Goal: Task Accomplishment & Management: Use online tool/utility

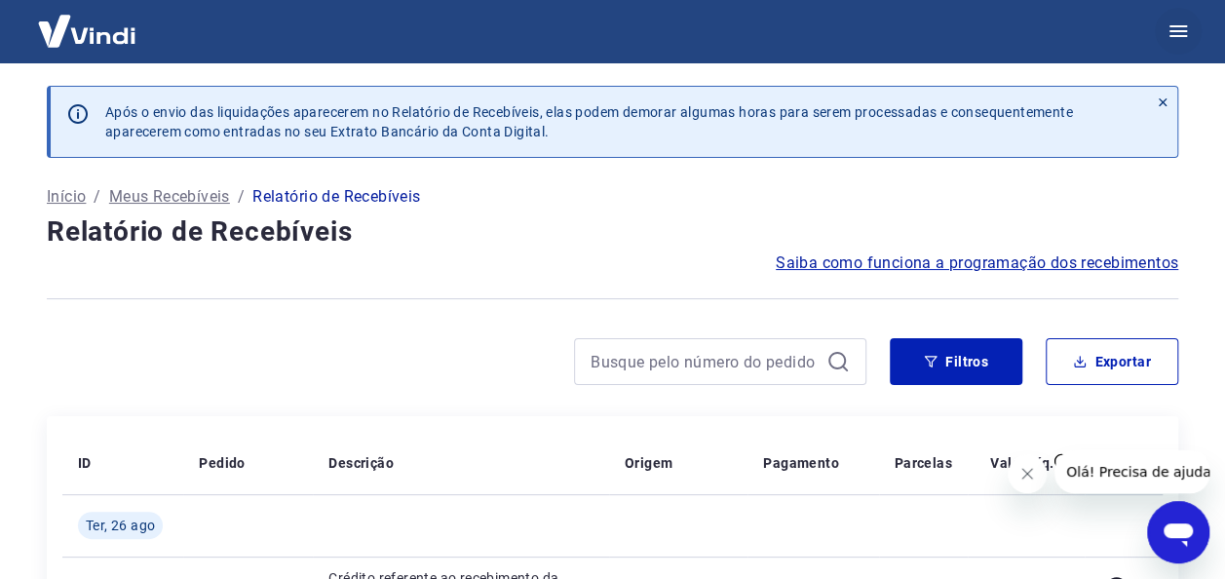
click at [1177, 45] on button "button" at bounding box center [1178, 31] width 47 height 47
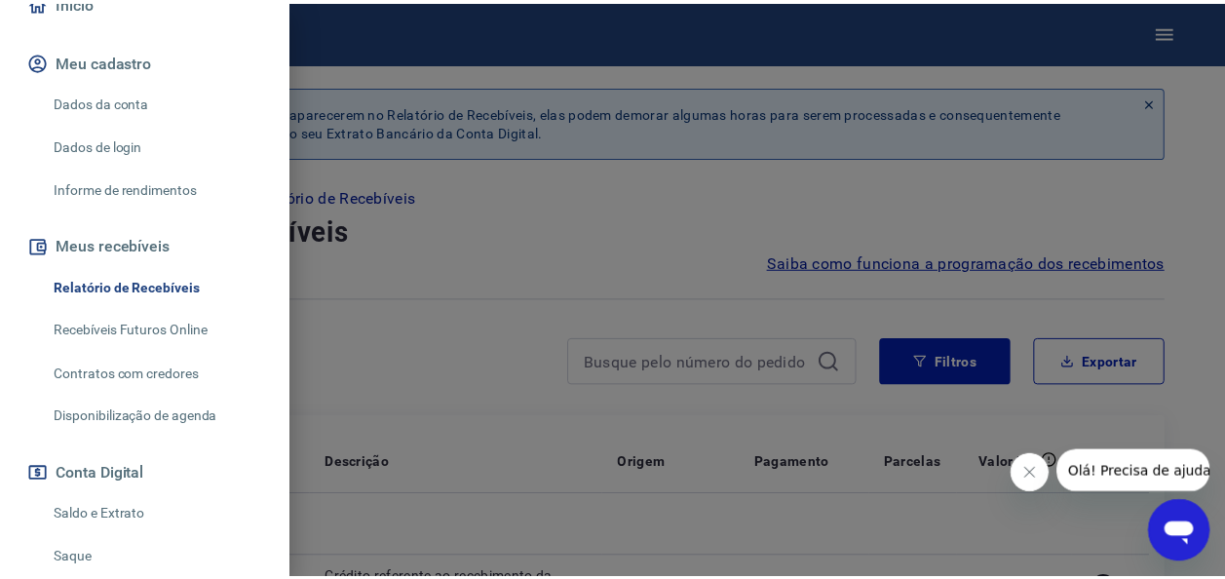
scroll to position [263, 0]
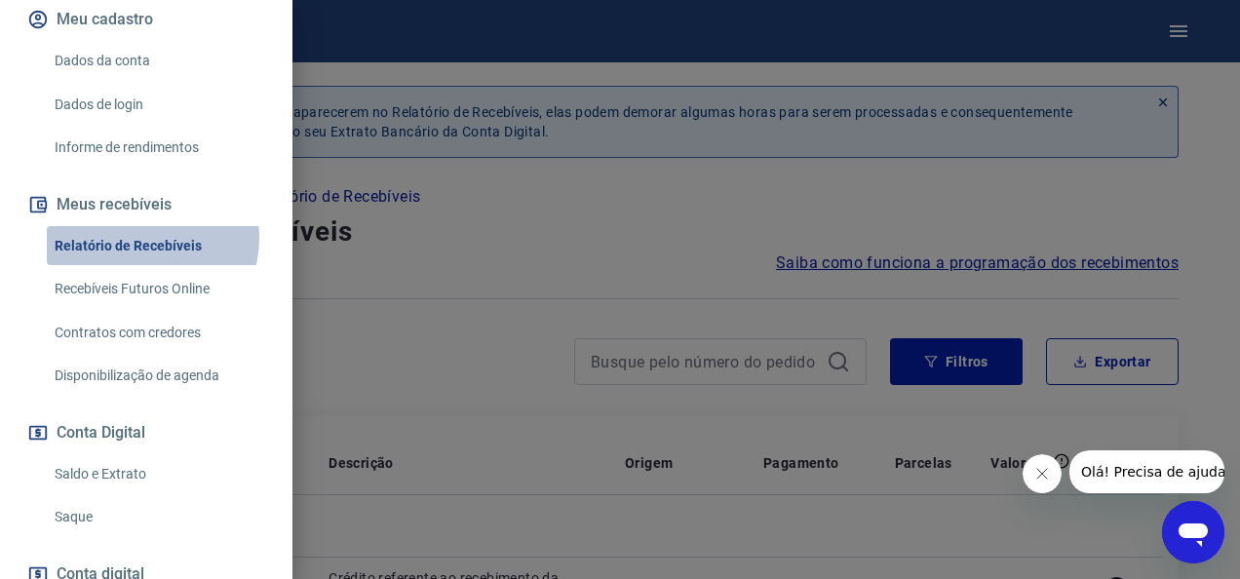
click at [144, 238] on link "Relatório de Recebíveis" at bounding box center [158, 246] width 222 height 40
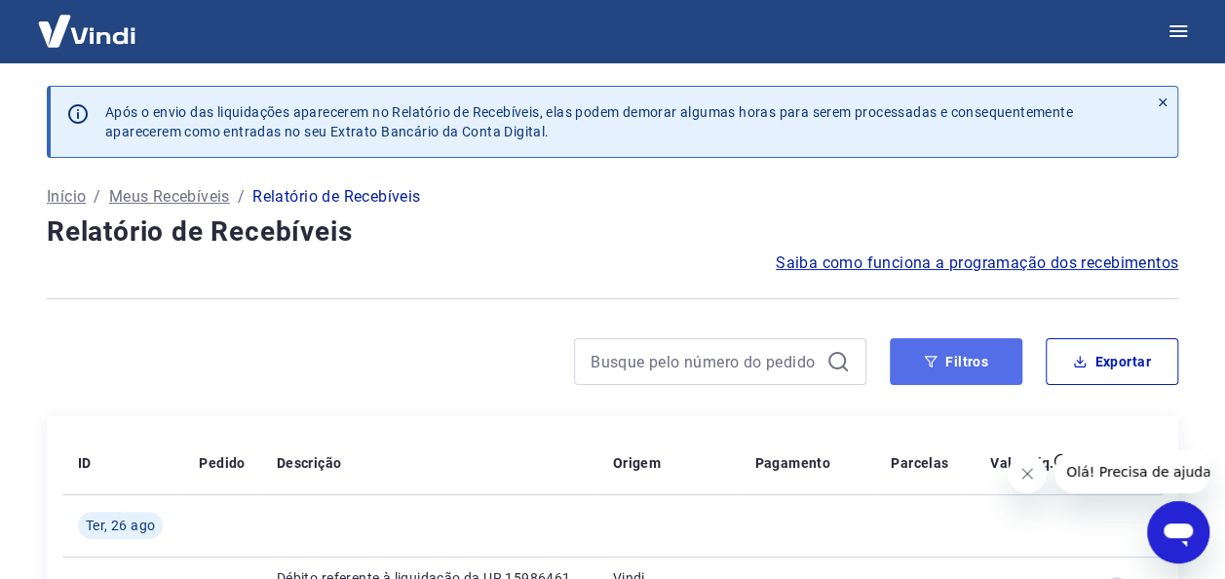
click at [949, 369] on button "Filtros" at bounding box center [956, 361] width 133 height 47
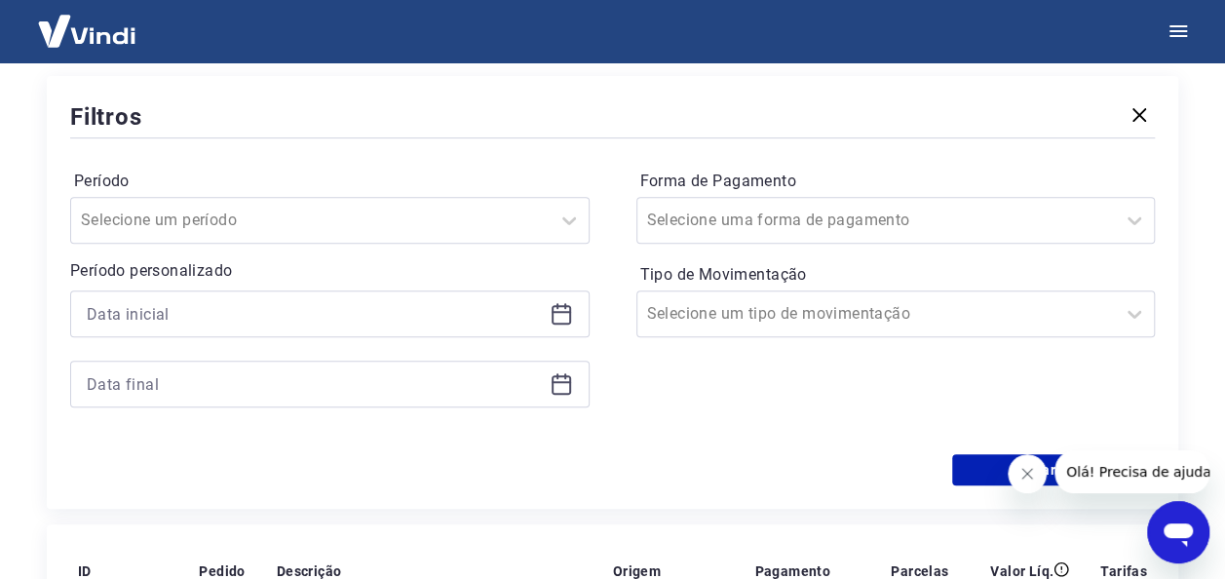
scroll to position [312, 0]
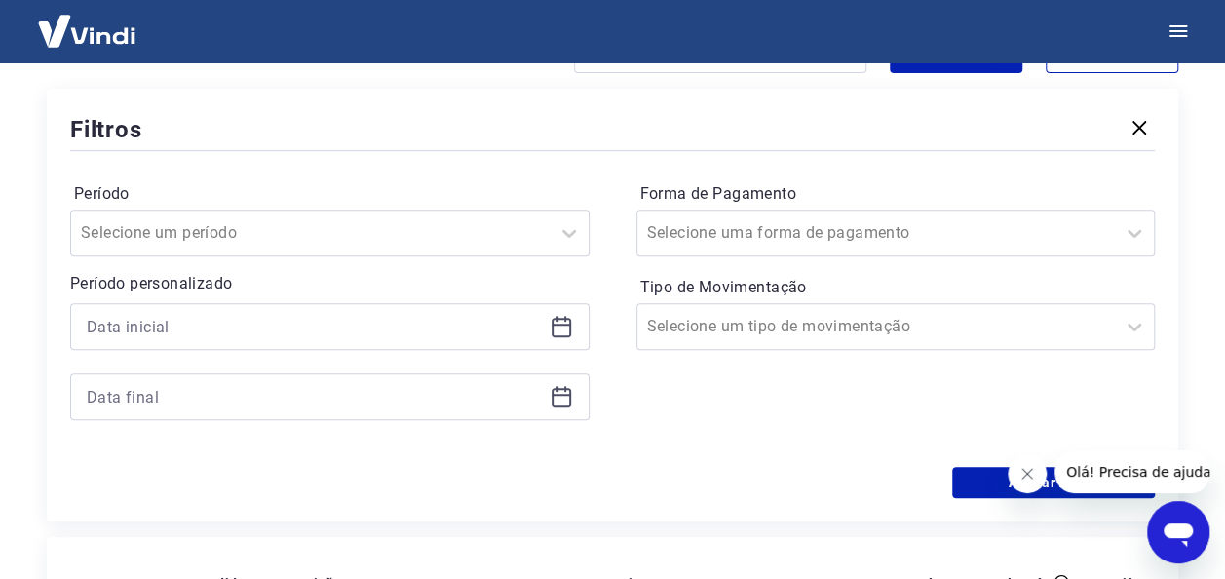
click at [560, 328] on icon at bounding box center [561, 326] width 23 height 23
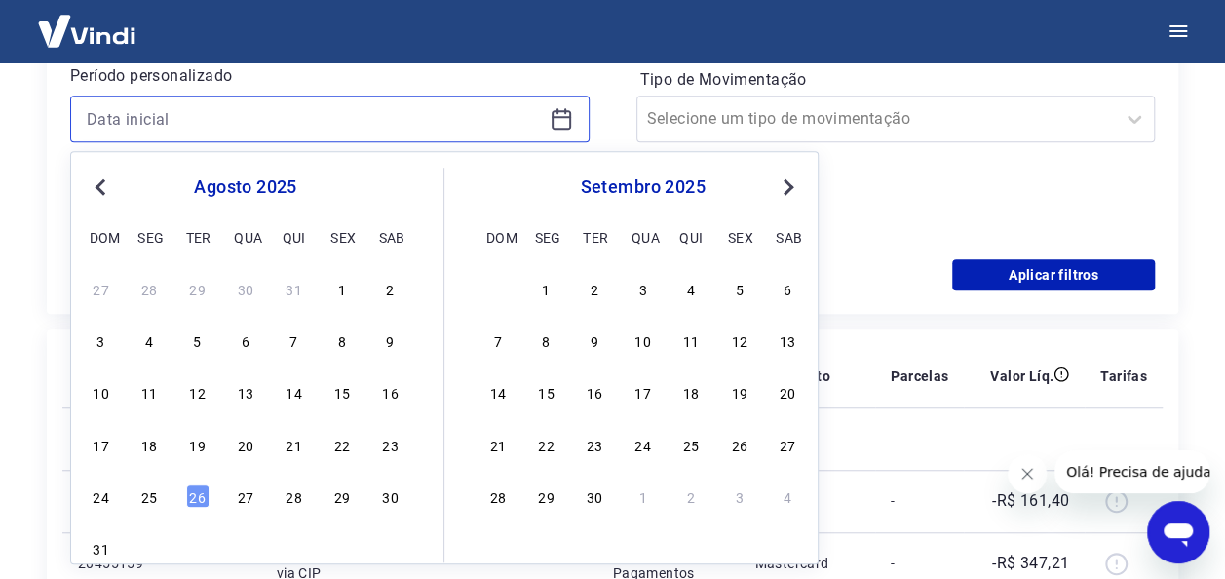
scroll to position [529, 0]
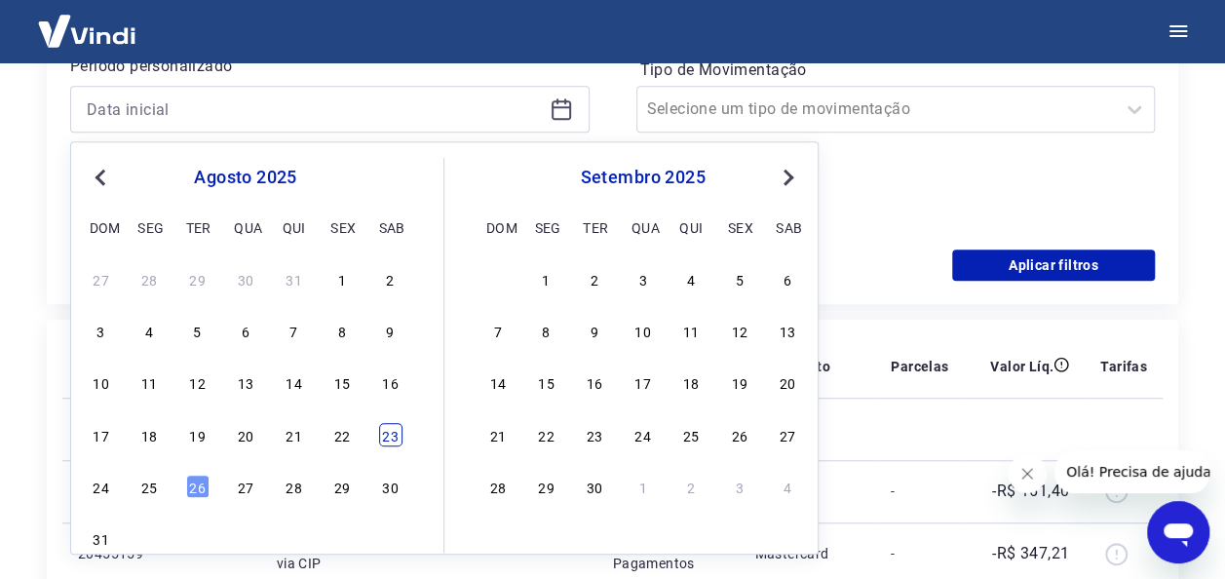
click at [386, 439] on div "23" at bounding box center [390, 434] width 23 height 23
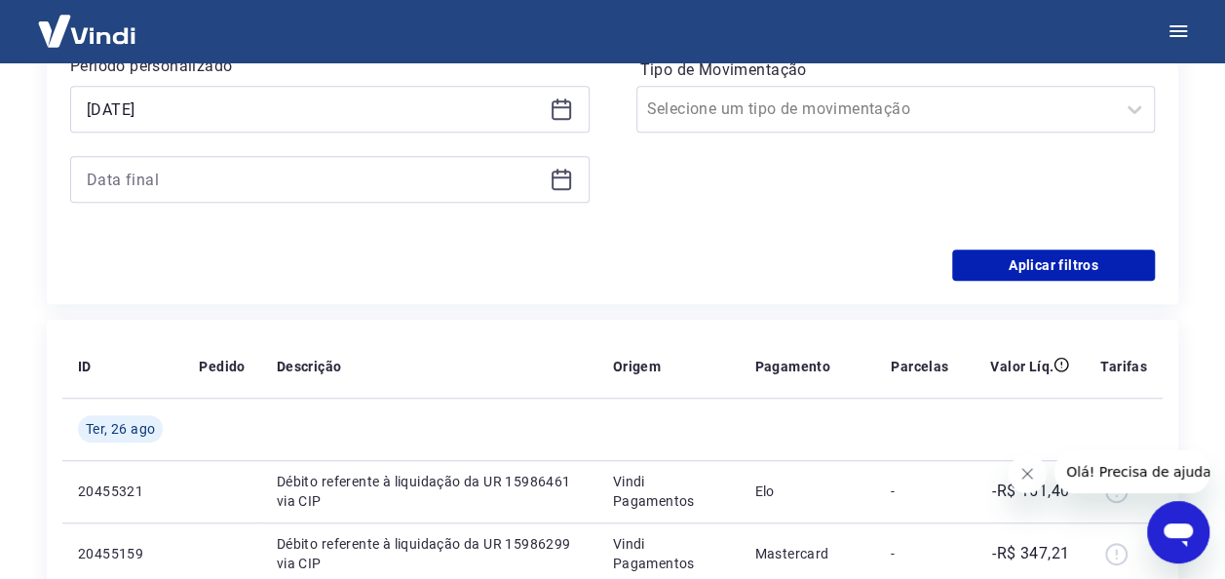
type input "[DATE]"
click at [560, 171] on icon at bounding box center [561, 180] width 19 height 19
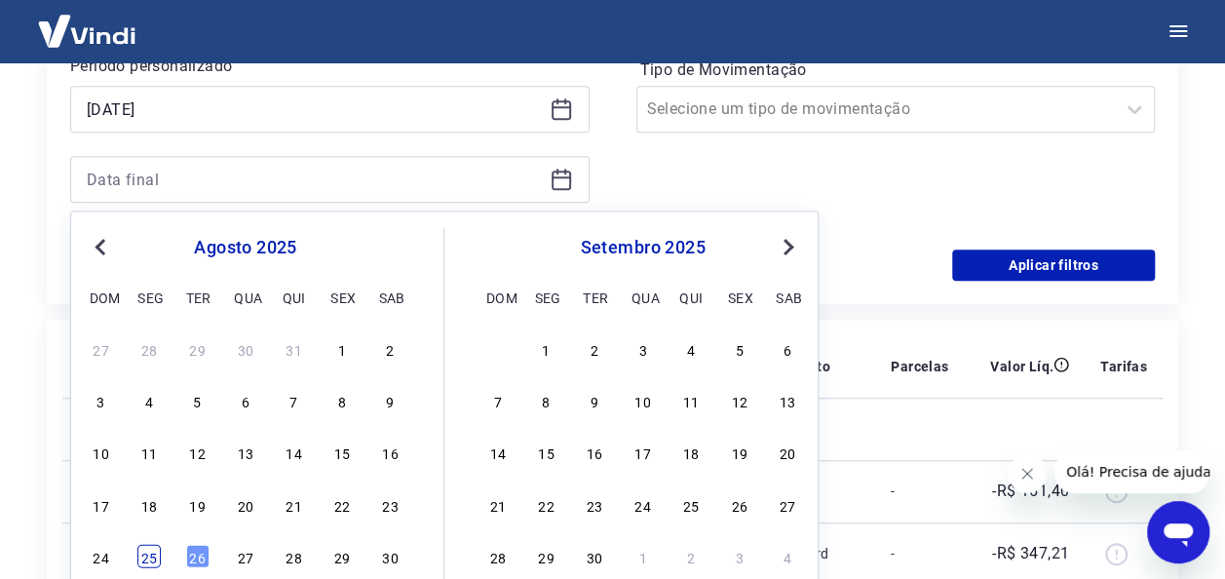
click at [156, 552] on div "25" at bounding box center [148, 555] width 23 height 23
type input "[DATE]"
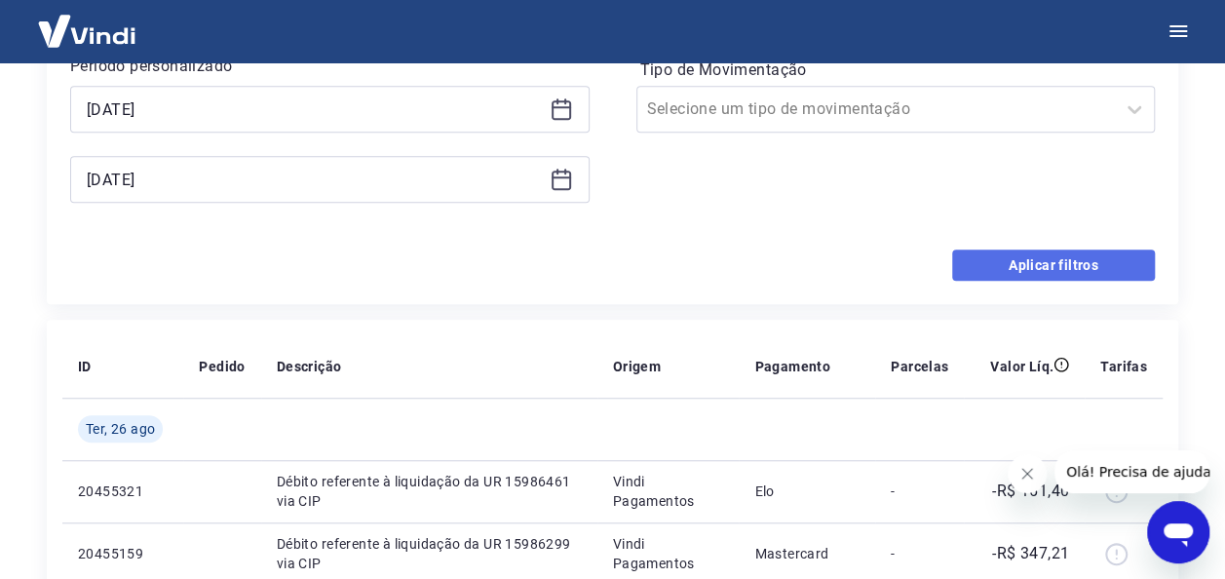
click at [993, 271] on button "Aplicar filtros" at bounding box center [1053, 265] width 203 height 31
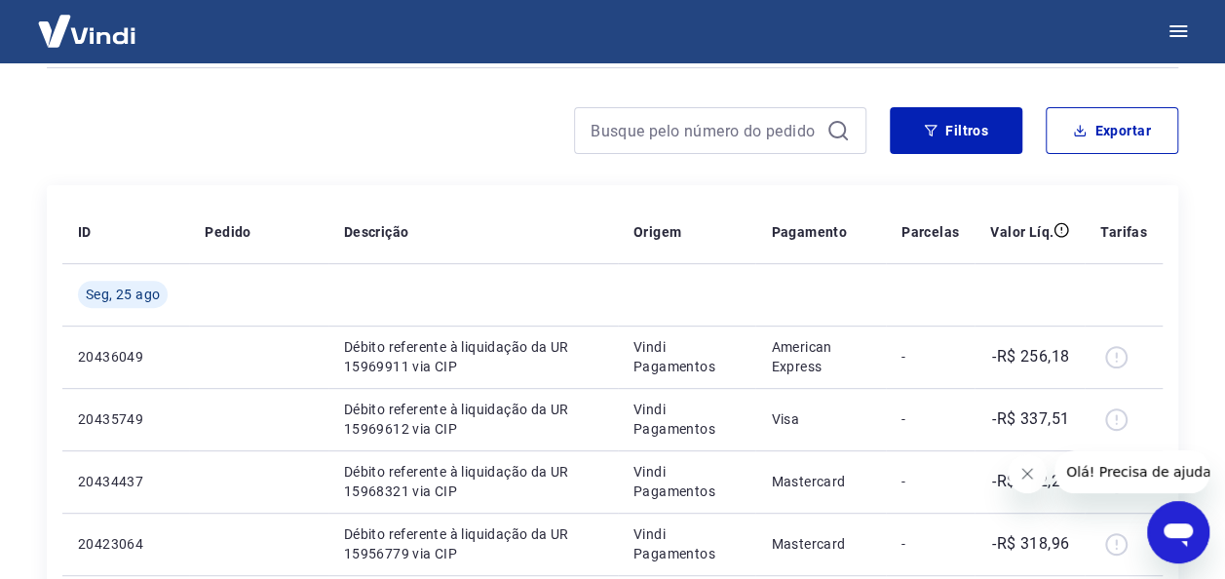
scroll to position [229, 0]
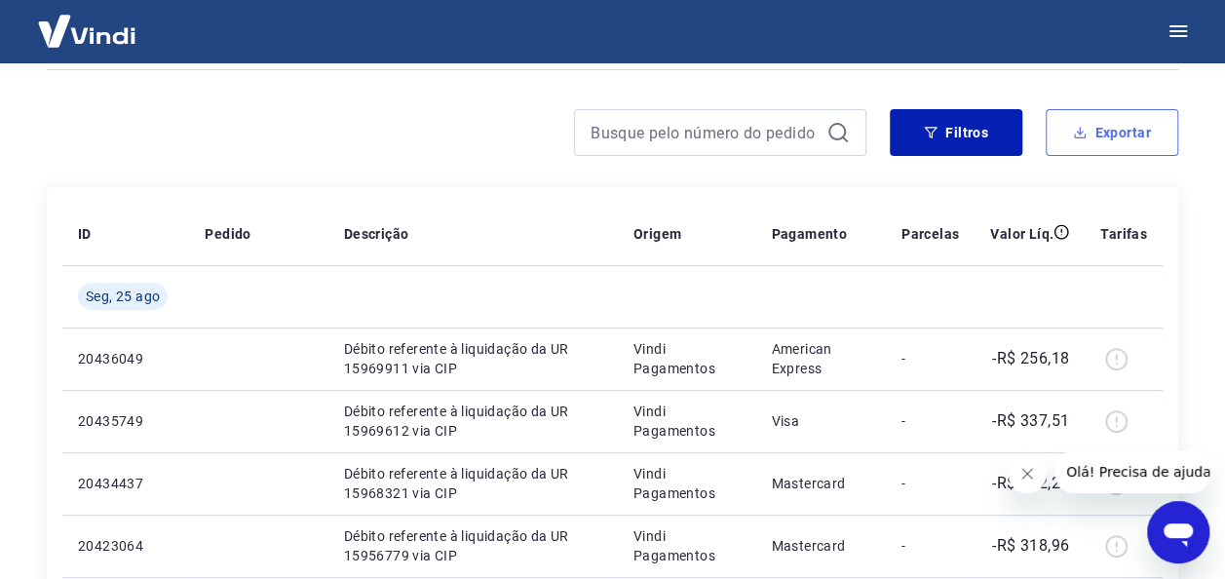
click at [1104, 144] on button "Exportar" at bounding box center [1112, 132] width 133 height 47
type input "[DATE]"
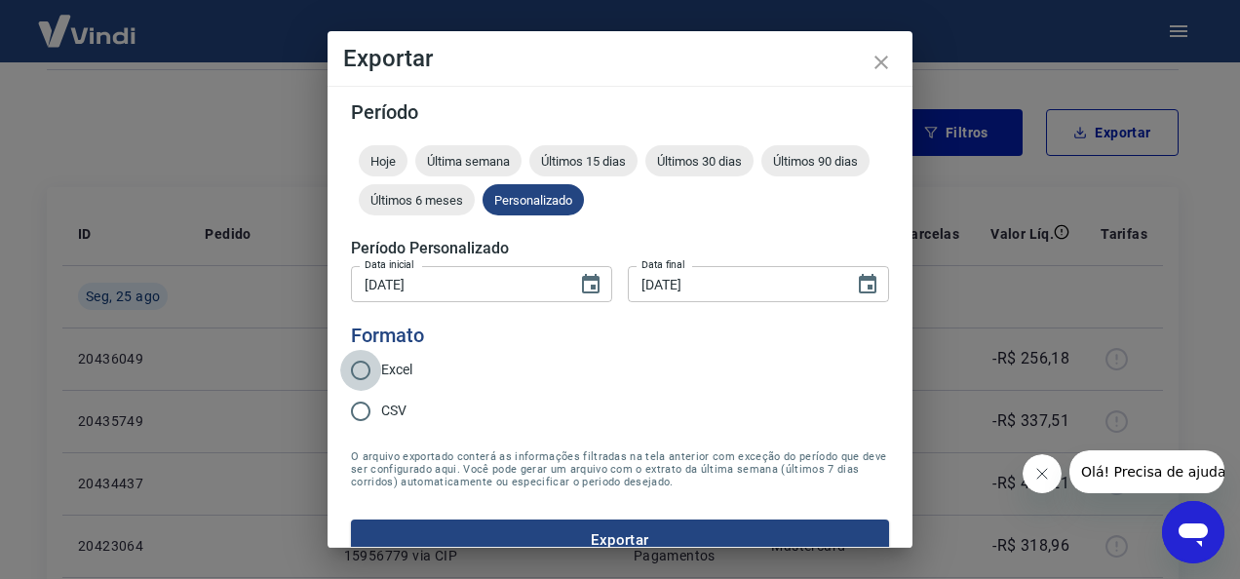
click at [361, 372] on input "Excel" at bounding box center [360, 370] width 41 height 41
radio input "true"
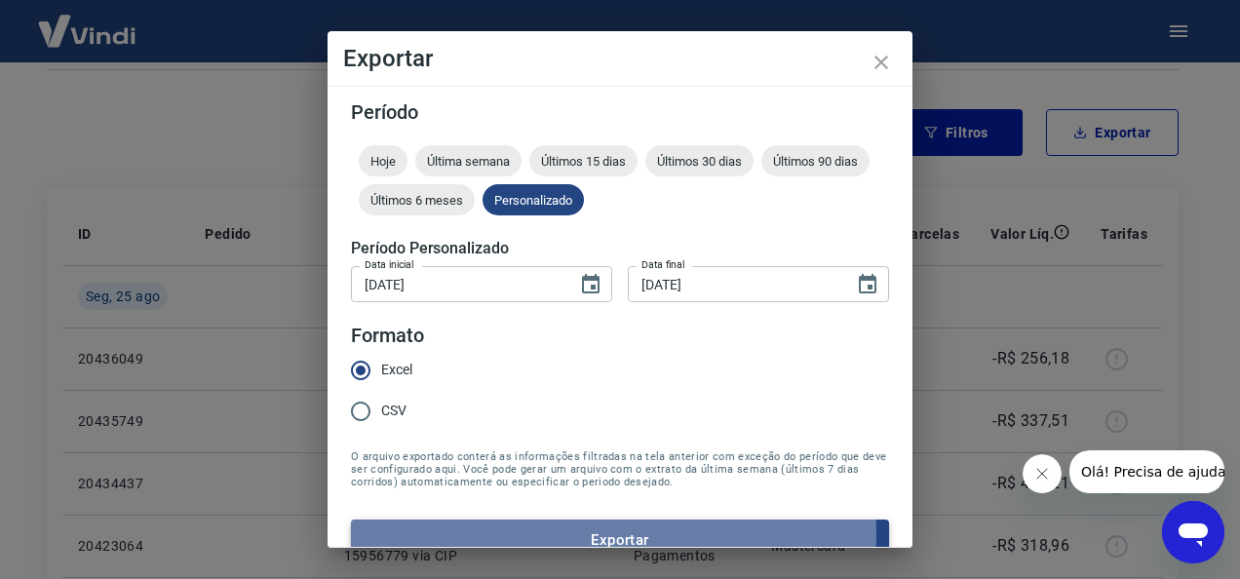
click at [560, 534] on button "Exportar" at bounding box center [620, 540] width 538 height 41
